Goal: Task Accomplishment & Management: Use online tool/utility

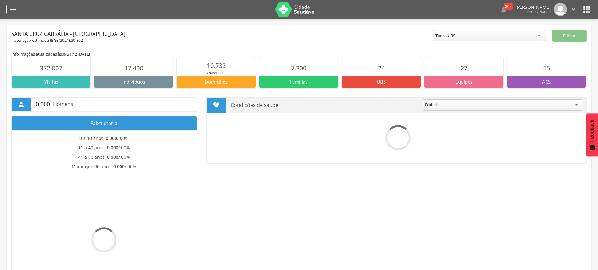
click at [11, 5] on div "" at bounding box center [12, 9] width 13 height 9
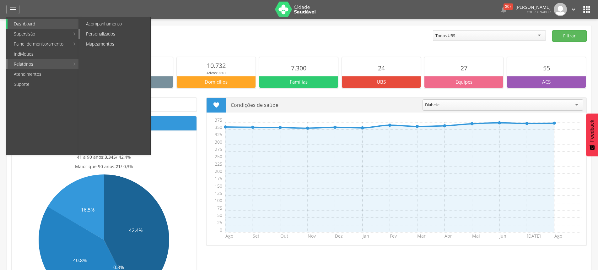
click at [122, 34] on link "Personalizados" at bounding box center [115, 34] width 71 height 10
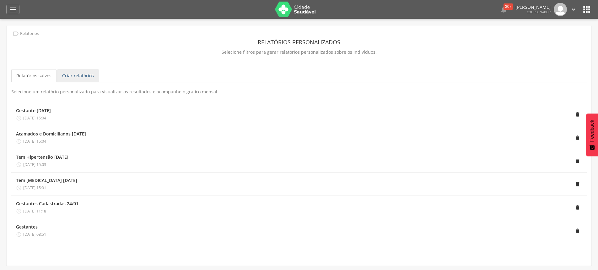
click at [78, 76] on link "Criar relatórios" at bounding box center [78, 75] width 42 height 13
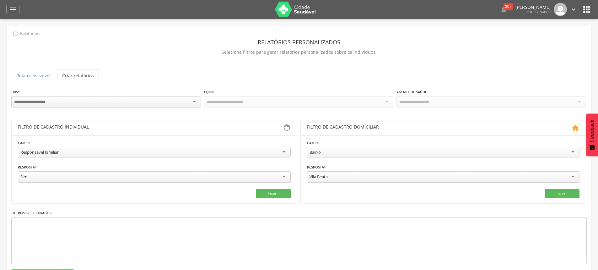
click at [71, 102] on div at bounding box center [106, 101] width 190 height 11
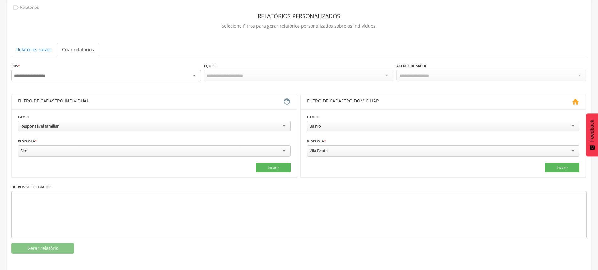
click at [68, 72] on div at bounding box center [106, 75] width 190 height 11
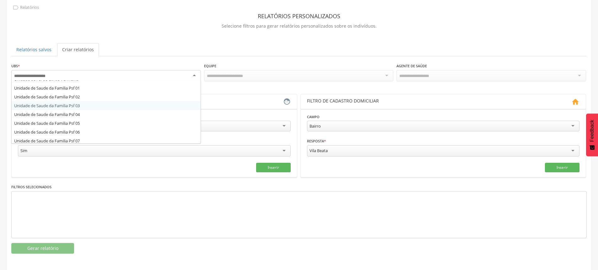
scroll to position [94, 0]
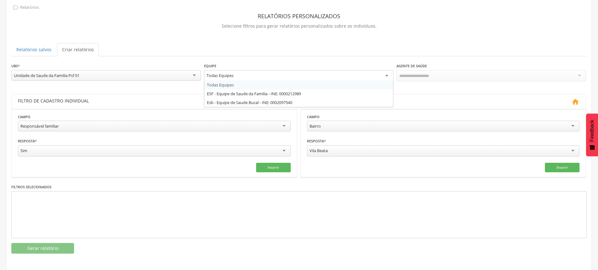
click at [282, 76] on div "Todas Equipes" at bounding box center [299, 75] width 190 height 11
click at [275, 83] on div "**********" at bounding box center [298, 74] width 575 height 25
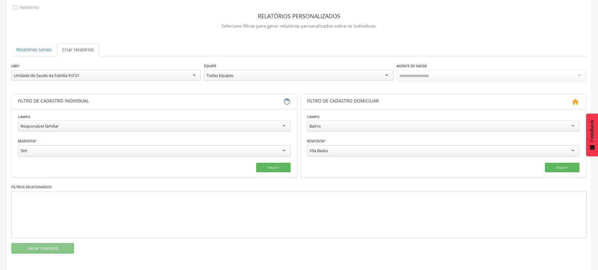
click at [441, 76] on div at bounding box center [491, 75] width 190 height 11
click at [64, 128] on div "Responsável familiar" at bounding box center [154, 126] width 273 height 11
click at [83, 152] on div "Branca" at bounding box center [154, 150] width 273 height 11
click at [282, 165] on button "Inserir" at bounding box center [273, 166] width 35 height 9
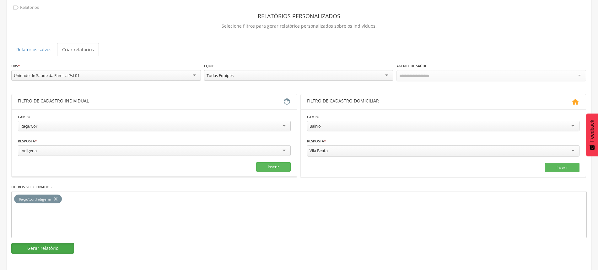
click at [46, 245] on button "Gerar relatório" at bounding box center [42, 248] width 63 height 11
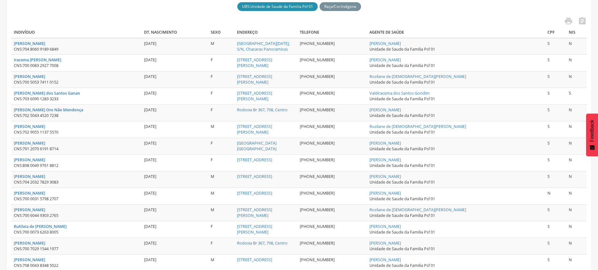
scroll to position [38, 0]
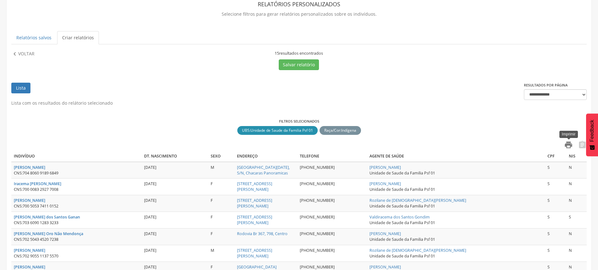
click at [569, 146] on icon "" at bounding box center [568, 144] width 9 height 9
click at [27, 56] on p "Voltar" at bounding box center [26, 54] width 16 height 7
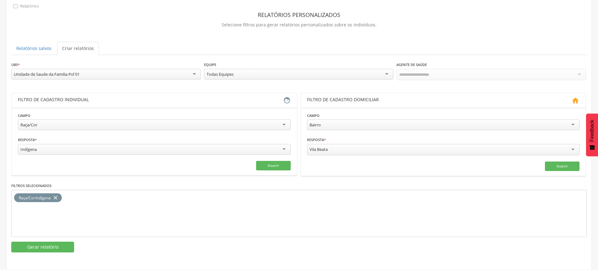
scroll to position [26, 0]
click at [88, 72] on div "Unidade de Saude da Familia Psf 01" at bounding box center [106, 75] width 190 height 11
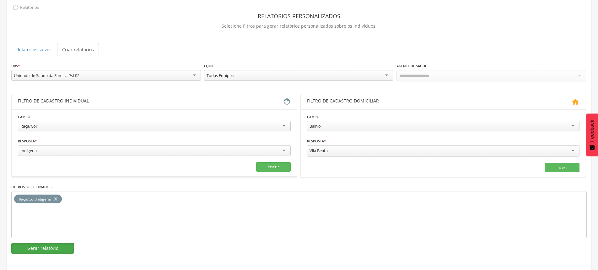
click at [54, 243] on button "Gerar relatório" at bounding box center [42, 248] width 63 height 11
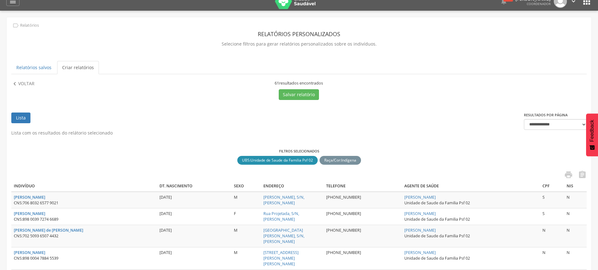
scroll to position [0, 0]
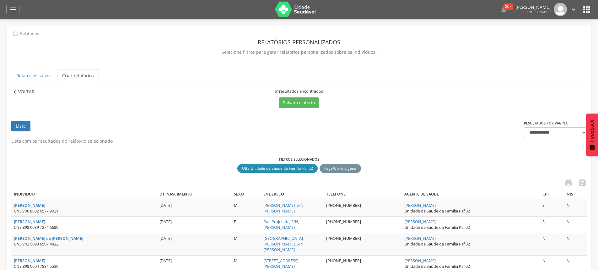
click at [23, 95] on p "Voltar" at bounding box center [26, 92] width 16 height 7
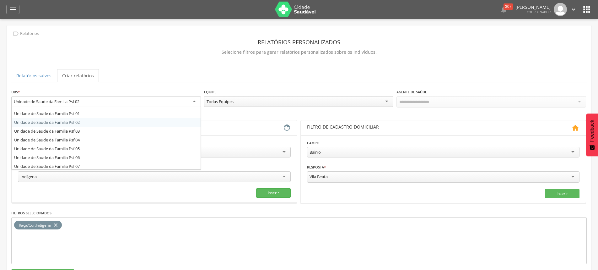
click at [75, 103] on div "Unidade de Saude da Familia Psf 02" at bounding box center [47, 102] width 66 height 6
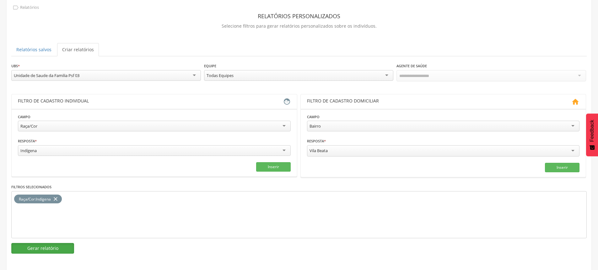
click at [29, 248] on button "Gerar relatório" at bounding box center [42, 248] width 63 height 11
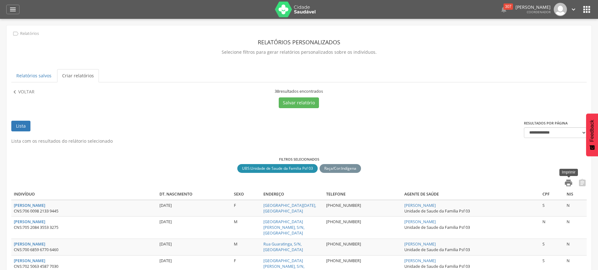
click at [567, 184] on icon "" at bounding box center [568, 182] width 9 height 9
click at [22, 91] on p "Voltar" at bounding box center [26, 92] width 16 height 7
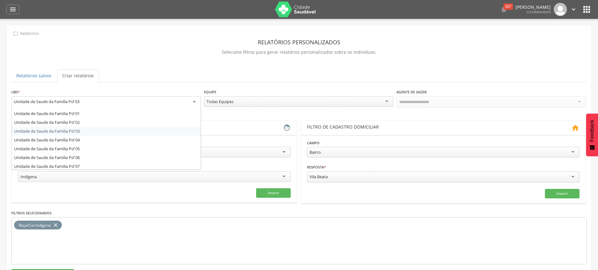
click at [106, 97] on div "Unidade de Saude da Familia Psf 03" at bounding box center [106, 101] width 190 height 11
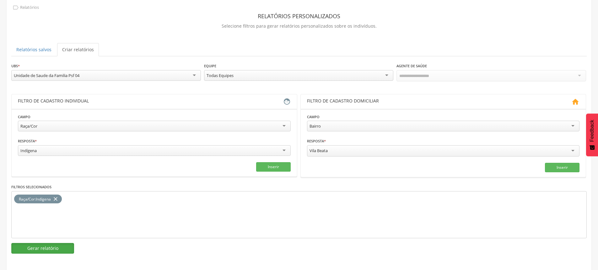
click at [48, 247] on button "Gerar relatório" at bounding box center [42, 248] width 63 height 11
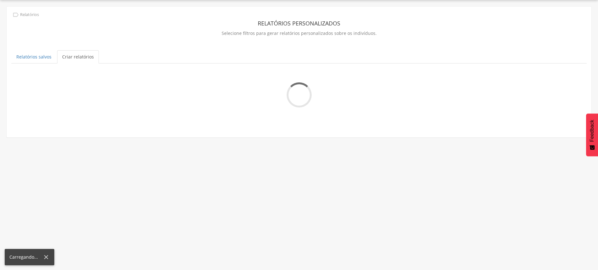
scroll to position [26, 0]
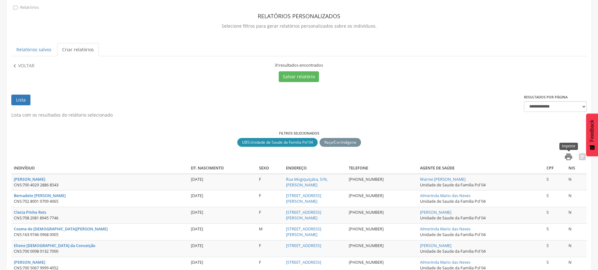
click at [569, 158] on icon "" at bounding box center [568, 156] width 9 height 9
click at [25, 63] on p "Voltar" at bounding box center [26, 65] width 16 height 7
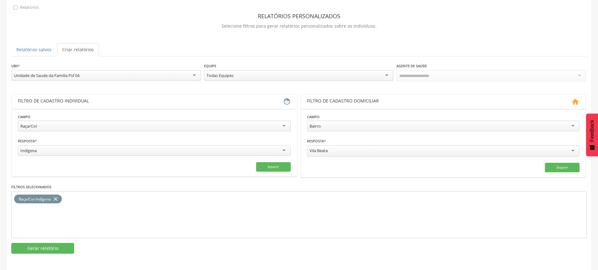
click at [83, 76] on div "Unidade de Saude da Familia Psf 04" at bounding box center [106, 75] width 190 height 11
click at [43, 251] on button "Gerar relatório" at bounding box center [42, 248] width 63 height 11
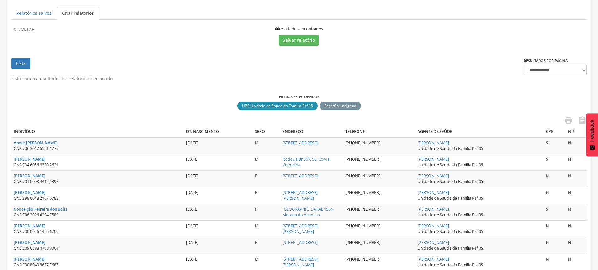
scroll to position [0, 0]
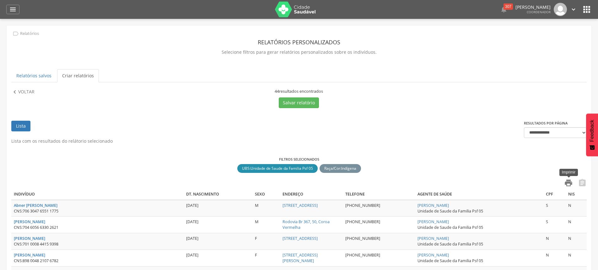
click at [567, 182] on icon "" at bounding box center [568, 182] width 9 height 9
click at [33, 91] on p "Voltar" at bounding box center [26, 92] width 16 height 7
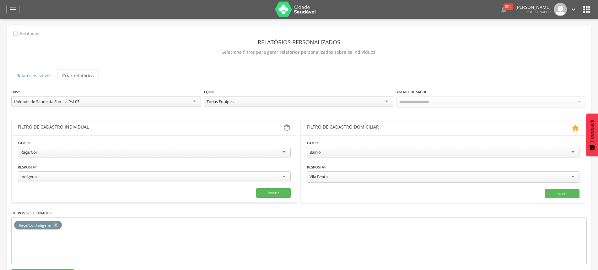
click at [161, 101] on div "Unidade de Saude da Familia Psf 05" at bounding box center [106, 101] width 190 height 11
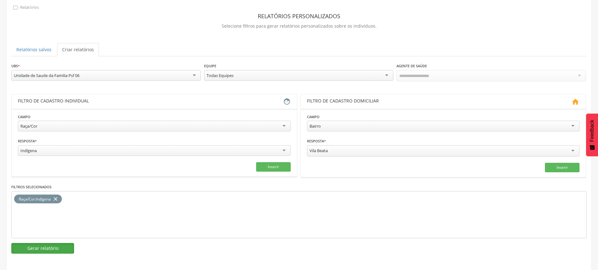
click at [56, 250] on button "Gerar relatório" at bounding box center [42, 248] width 63 height 11
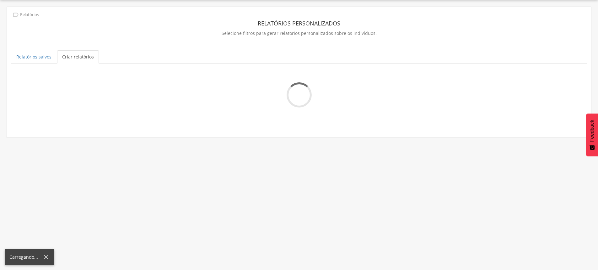
scroll to position [26, 0]
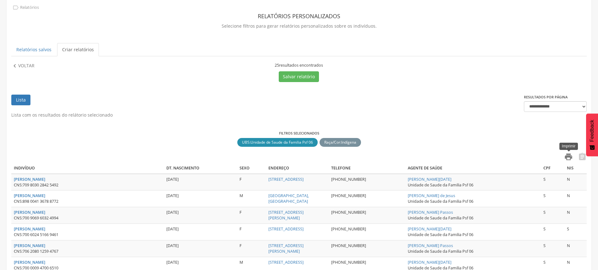
click at [568, 154] on icon "" at bounding box center [568, 156] width 9 height 9
click at [23, 65] on p "Voltar" at bounding box center [26, 65] width 16 height 7
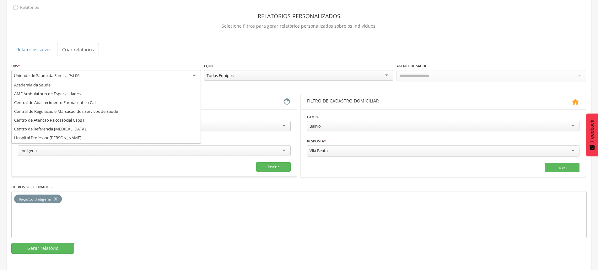
click at [99, 71] on div "Unidade de Saude da Familia Psf 06" at bounding box center [106, 75] width 190 height 11
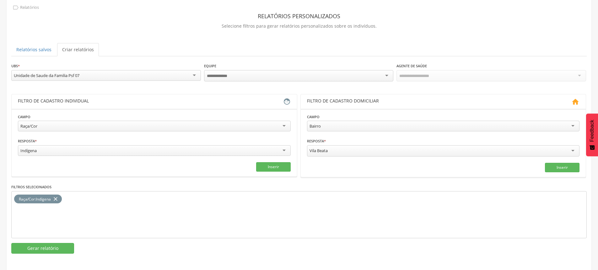
scroll to position [0, 0]
click at [50, 247] on button "Gerar relatório" at bounding box center [42, 248] width 63 height 11
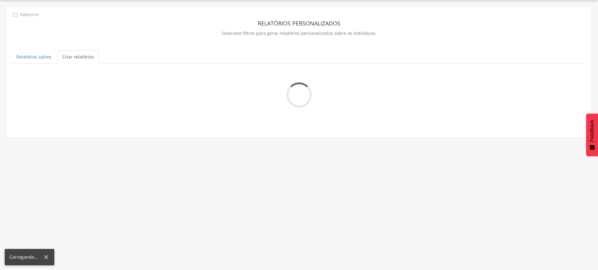
scroll to position [19, 0]
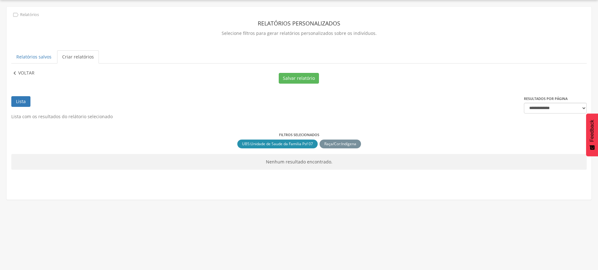
click at [23, 73] on p "Voltar" at bounding box center [26, 73] width 16 height 7
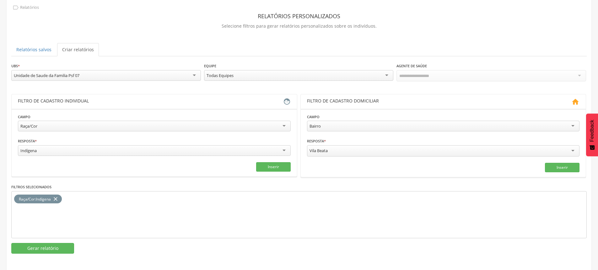
click at [71, 74] on div "Unidade de Saude da Familia Psf 07" at bounding box center [47, 76] width 66 height 6
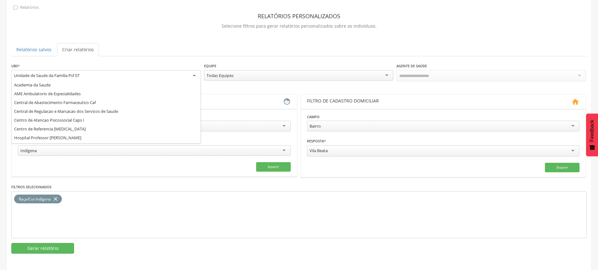
scroll to position [0, 0]
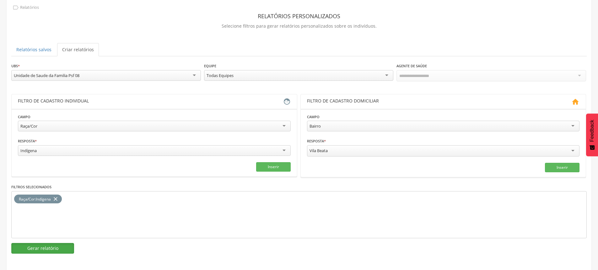
click at [48, 247] on button "Gerar relatório" at bounding box center [42, 248] width 63 height 11
